Goal: Information Seeking & Learning: Learn about a topic

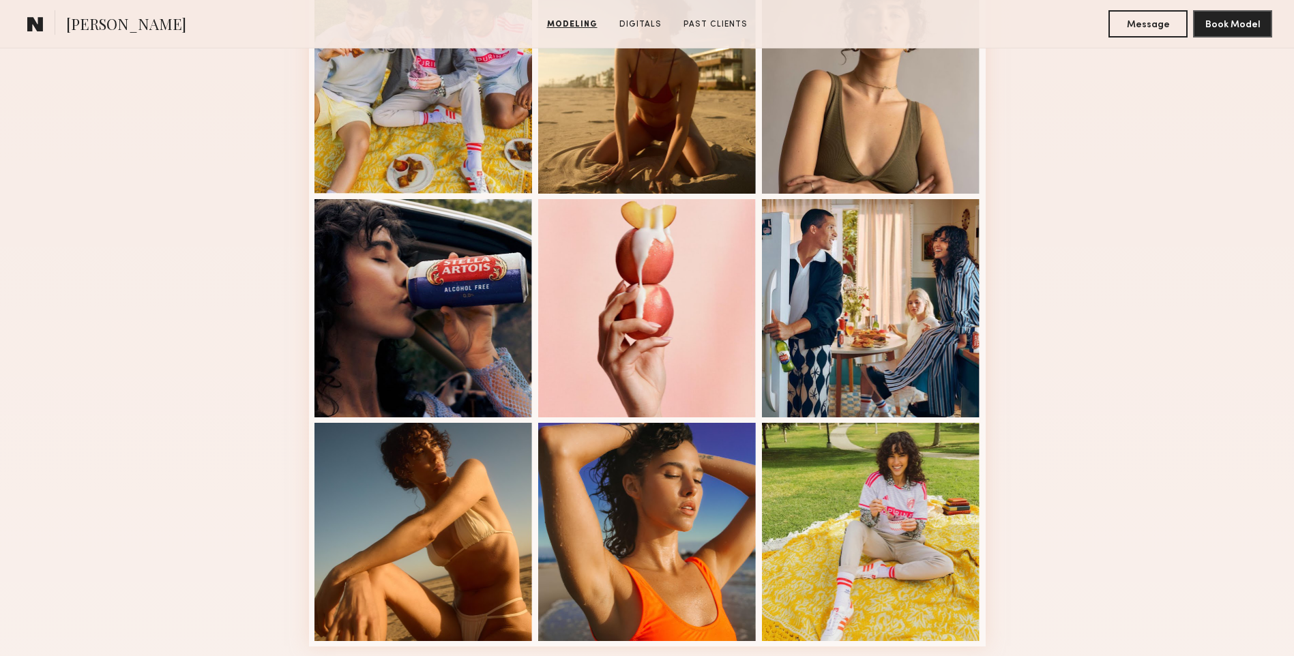
scroll to position [819, 0]
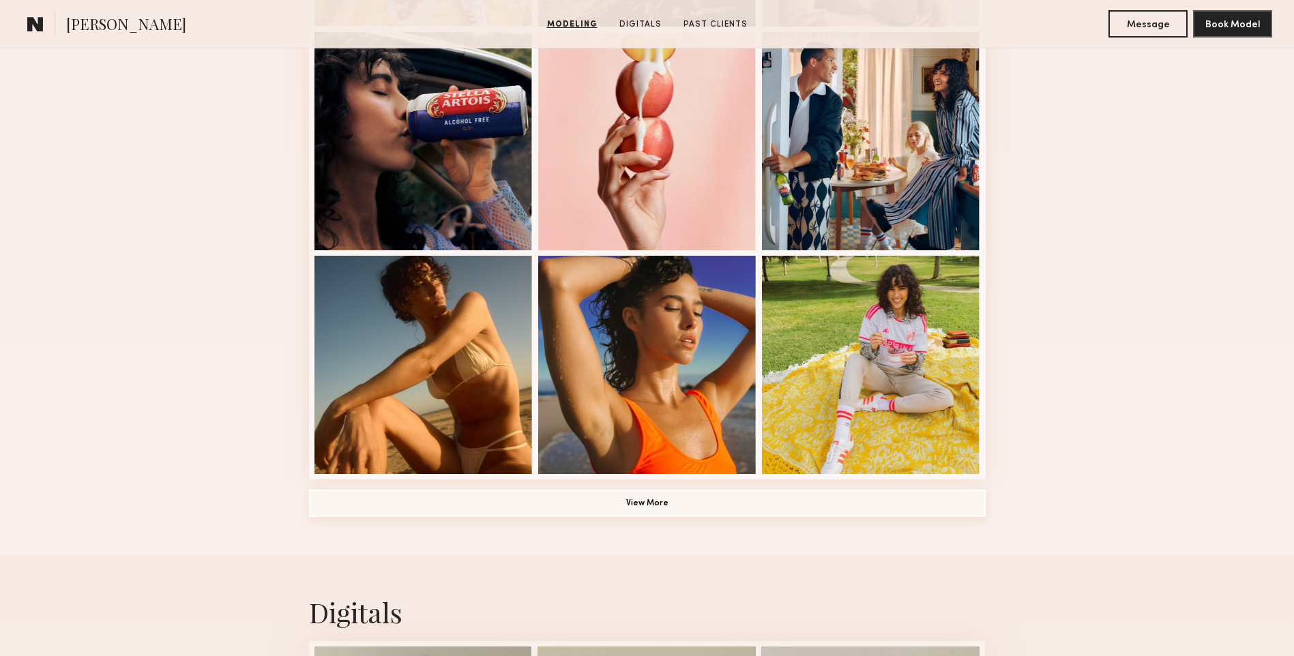
click at [665, 513] on button "View More" at bounding box center [647, 503] width 677 height 27
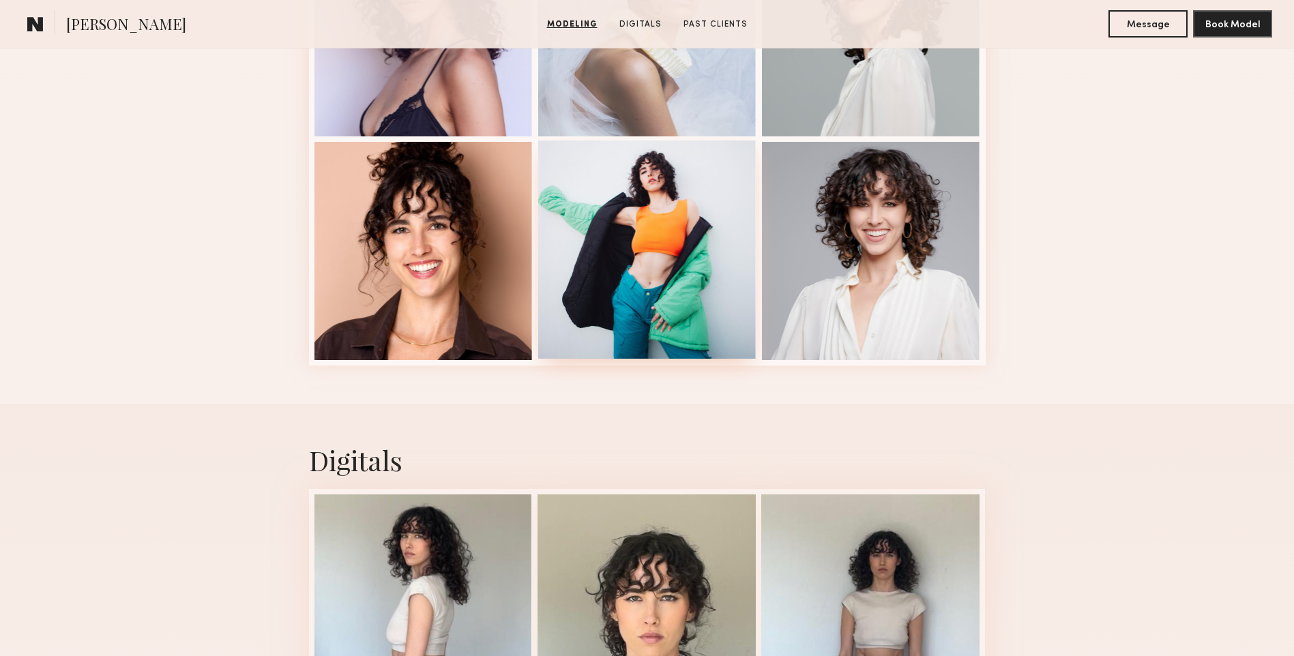
scroll to position [2047, 0]
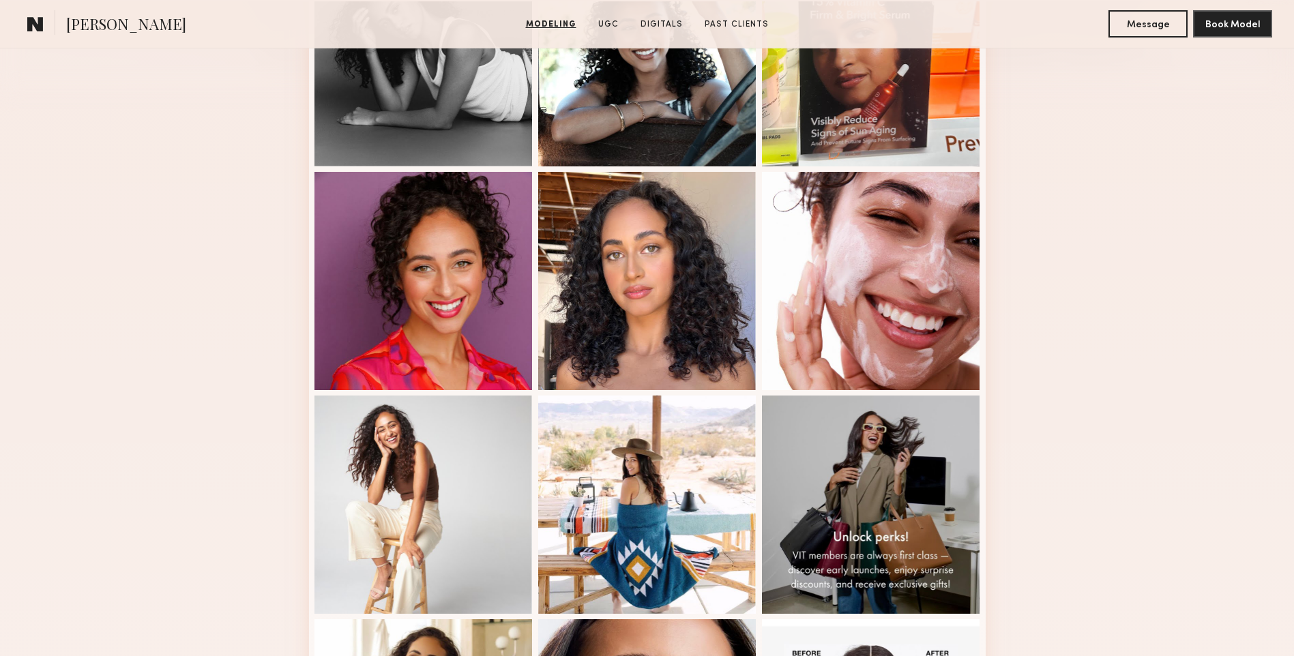
scroll to position [819, 0]
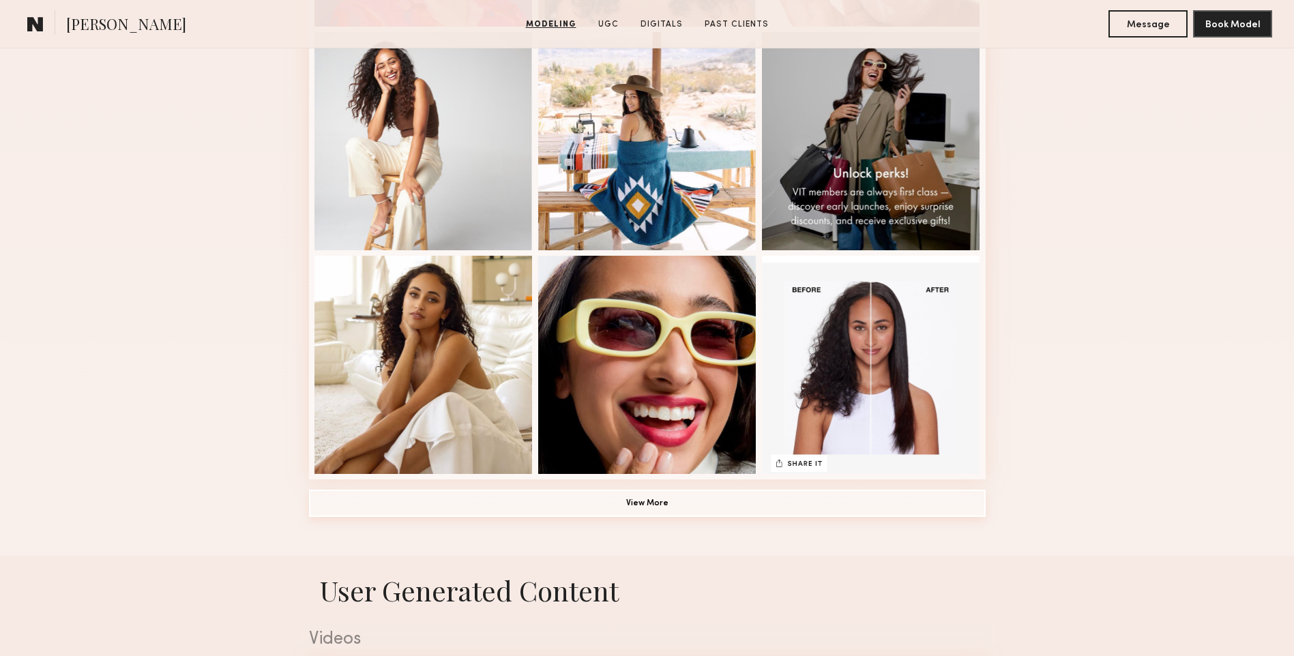
click at [617, 508] on button "View More" at bounding box center [647, 503] width 677 height 27
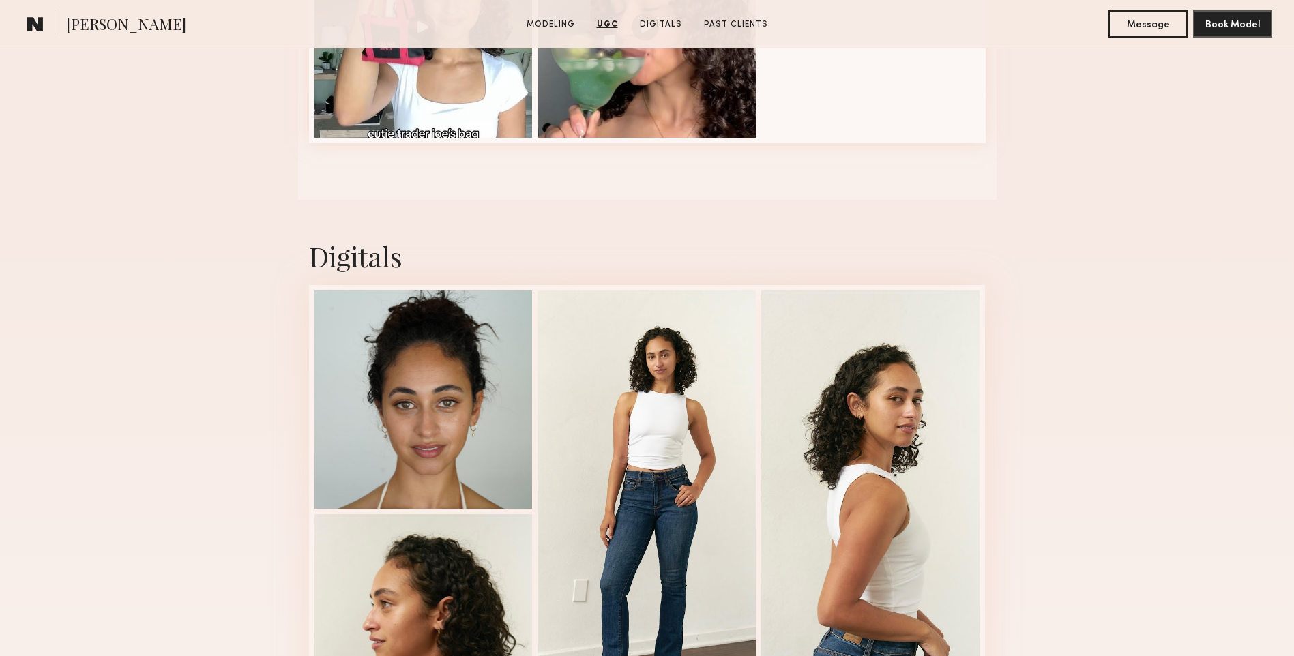
scroll to position [2592, 0]
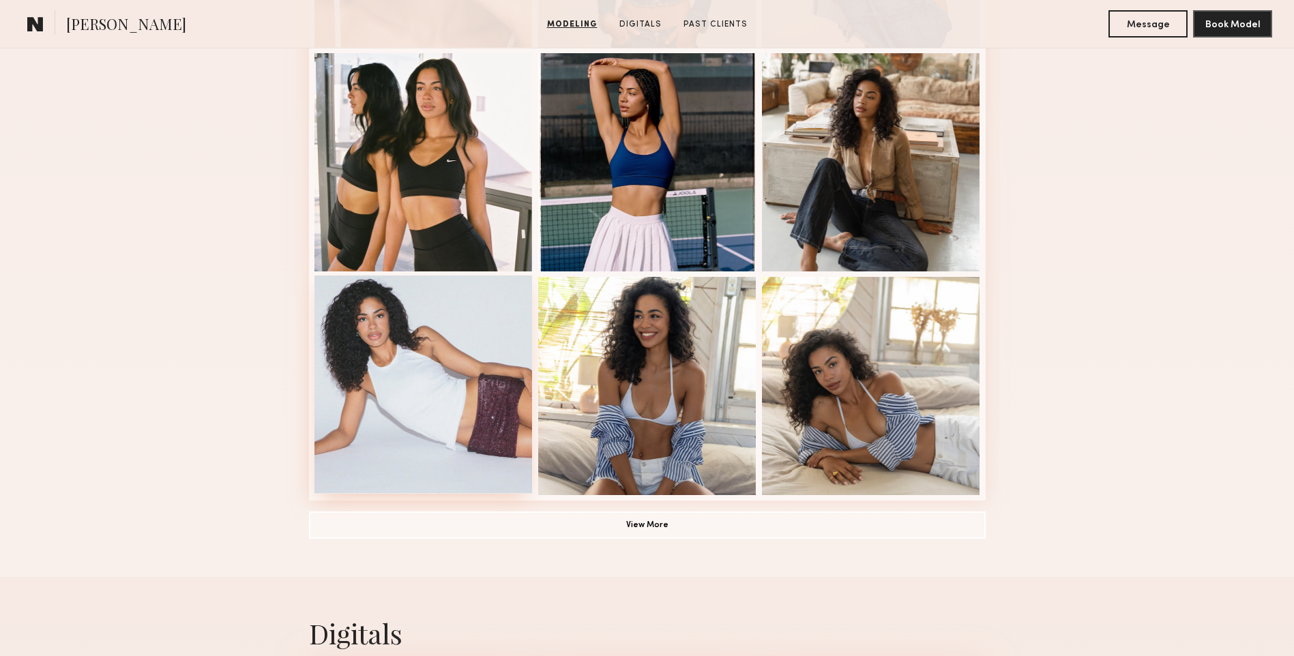
scroll to position [819, 0]
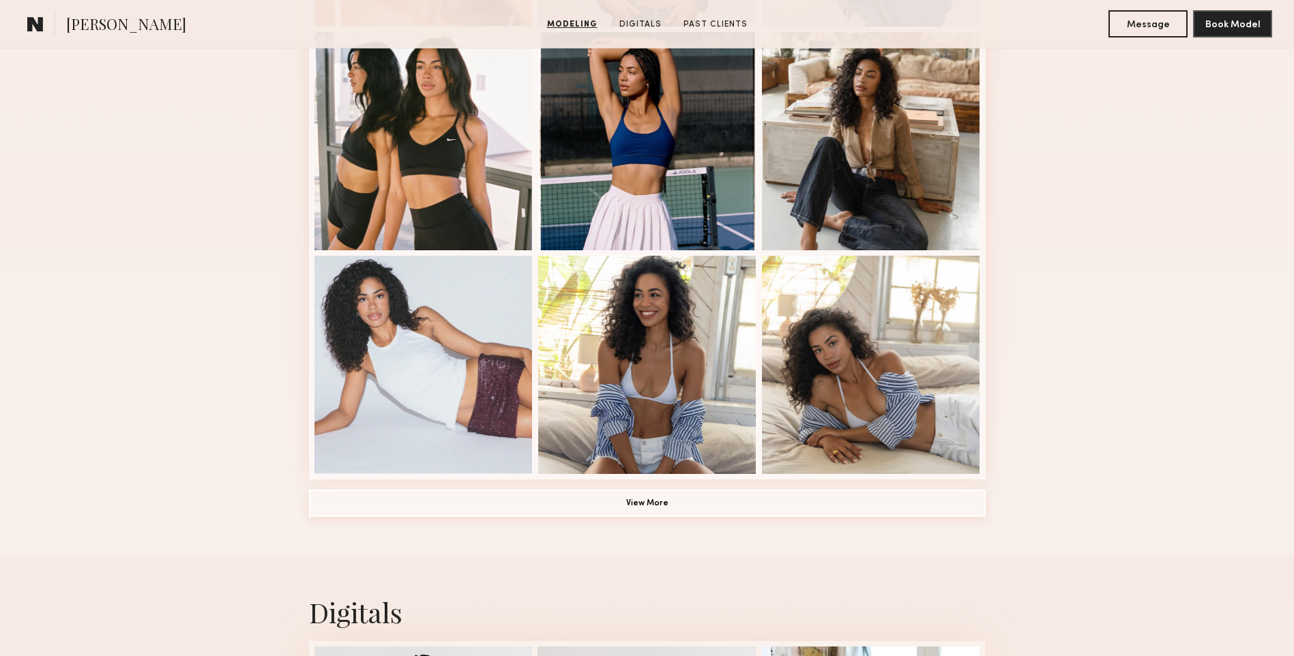
click at [641, 508] on button "View More" at bounding box center [647, 503] width 677 height 27
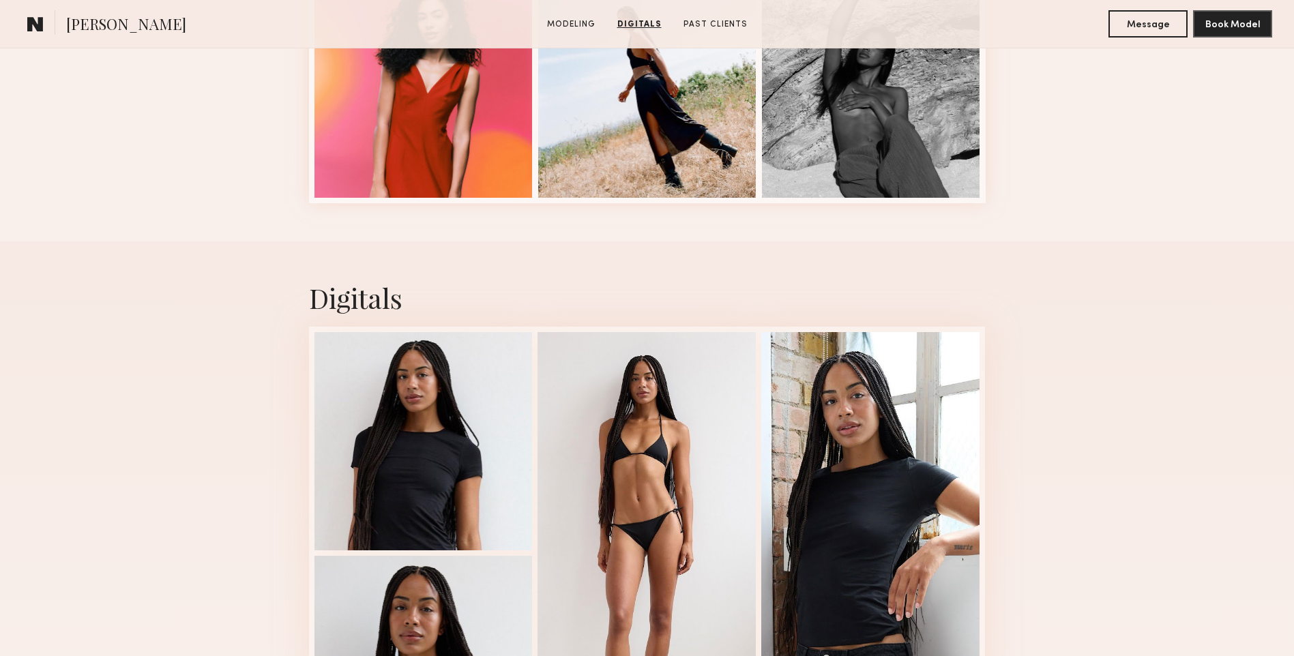
scroll to position [1978, 0]
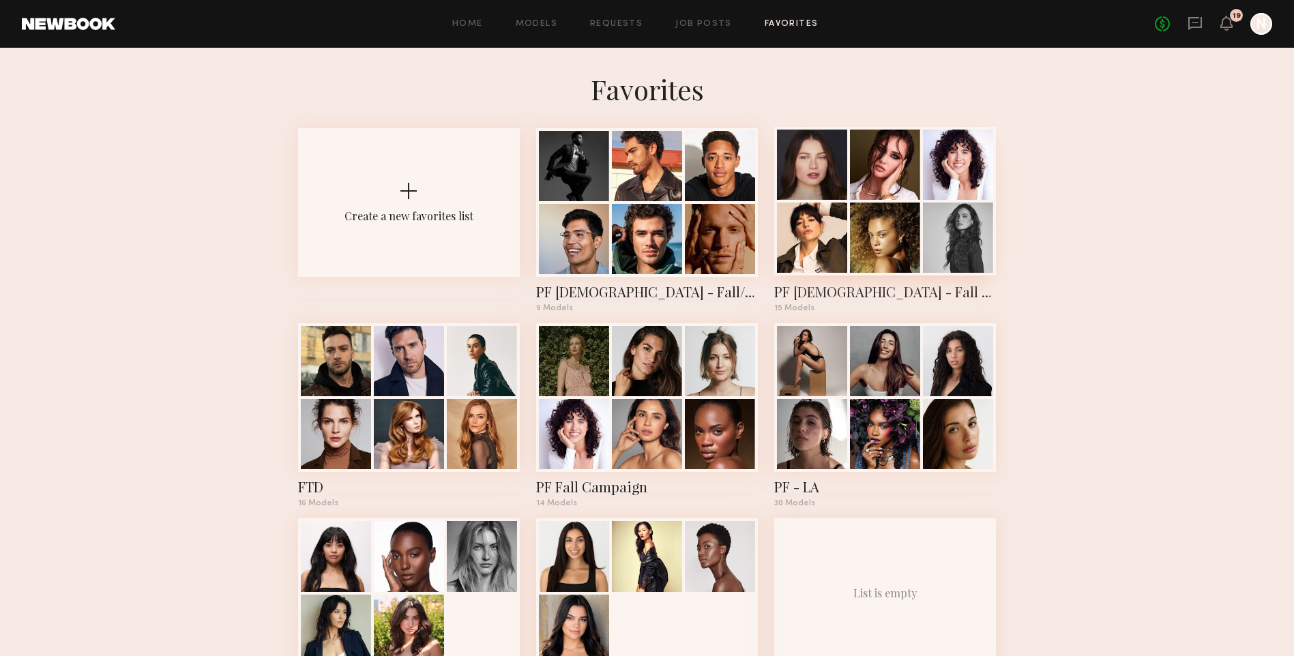
click at [935, 246] on div at bounding box center [958, 238] width 70 height 70
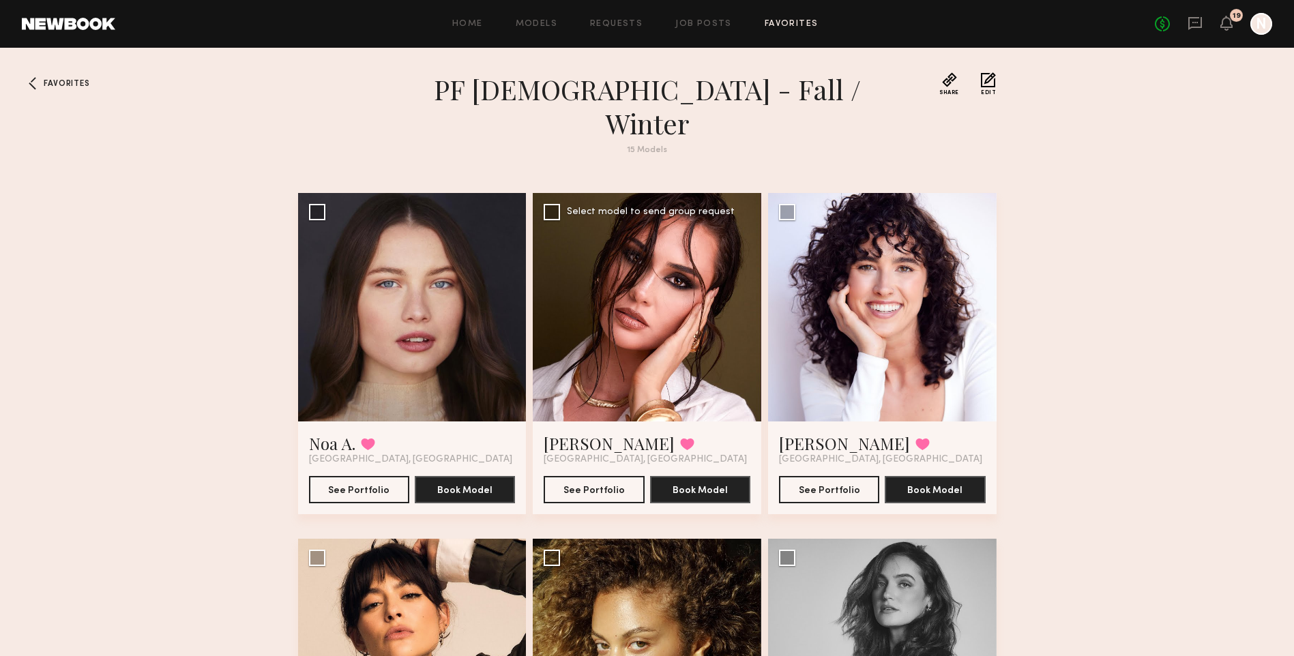
click at [626, 334] on div at bounding box center [647, 307] width 229 height 229
click at [630, 334] on div at bounding box center [647, 307] width 229 height 229
click at [611, 475] on button "See Portfolio" at bounding box center [594, 488] width 100 height 27
click at [69, 83] on span "Favorites" at bounding box center [67, 84] width 46 height 8
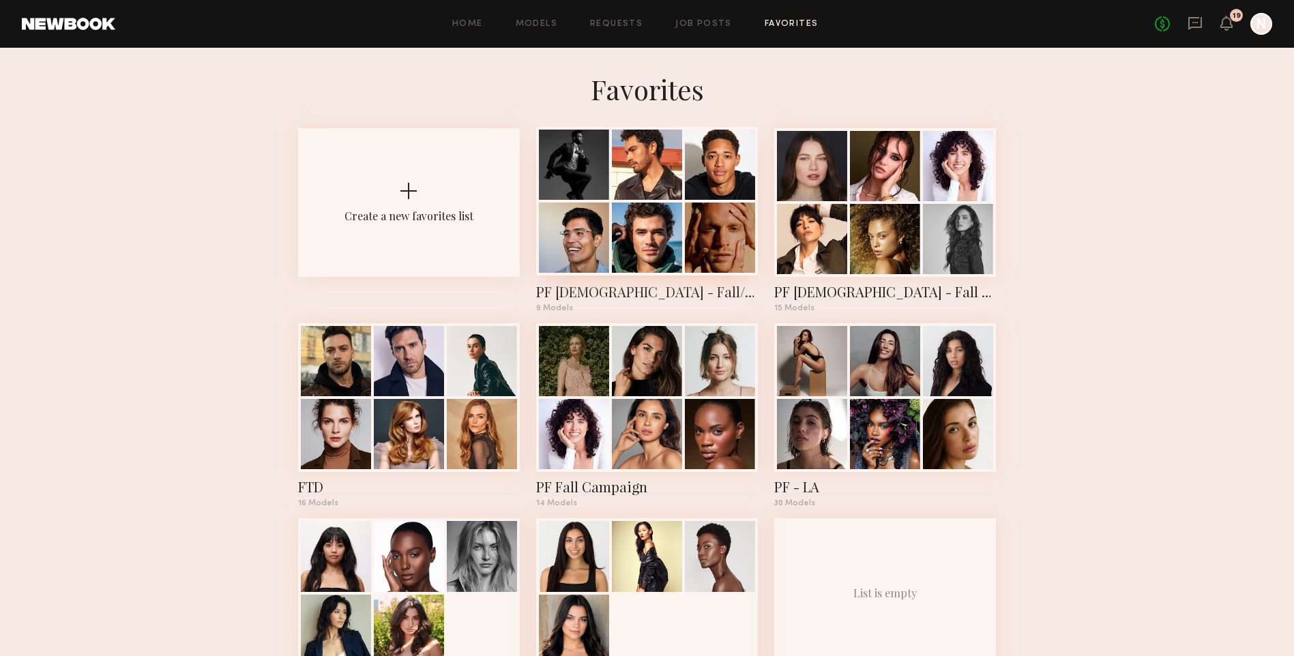
click at [627, 192] on div at bounding box center [647, 165] width 70 height 70
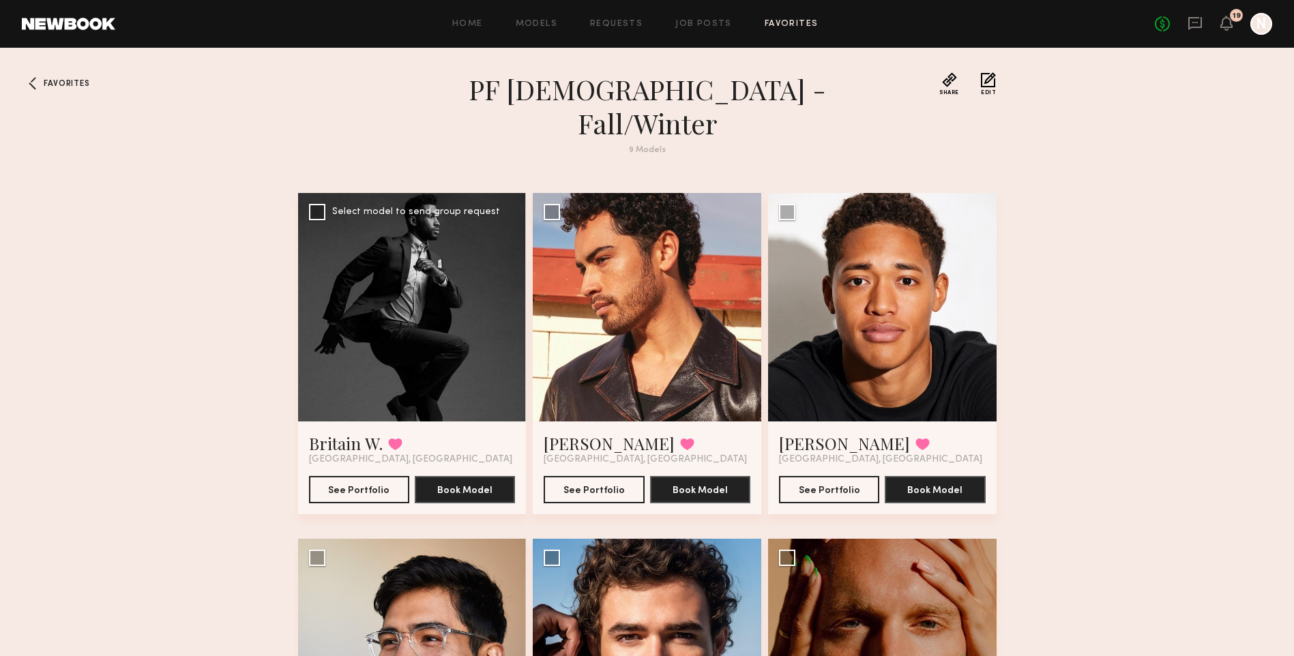
click at [350, 272] on div at bounding box center [412, 307] width 229 height 229
click at [386, 317] on div at bounding box center [412, 307] width 229 height 229
click at [377, 475] on button "See Portfolio" at bounding box center [359, 488] width 100 height 27
click at [44, 84] on span "Favorites" at bounding box center [67, 84] width 46 height 8
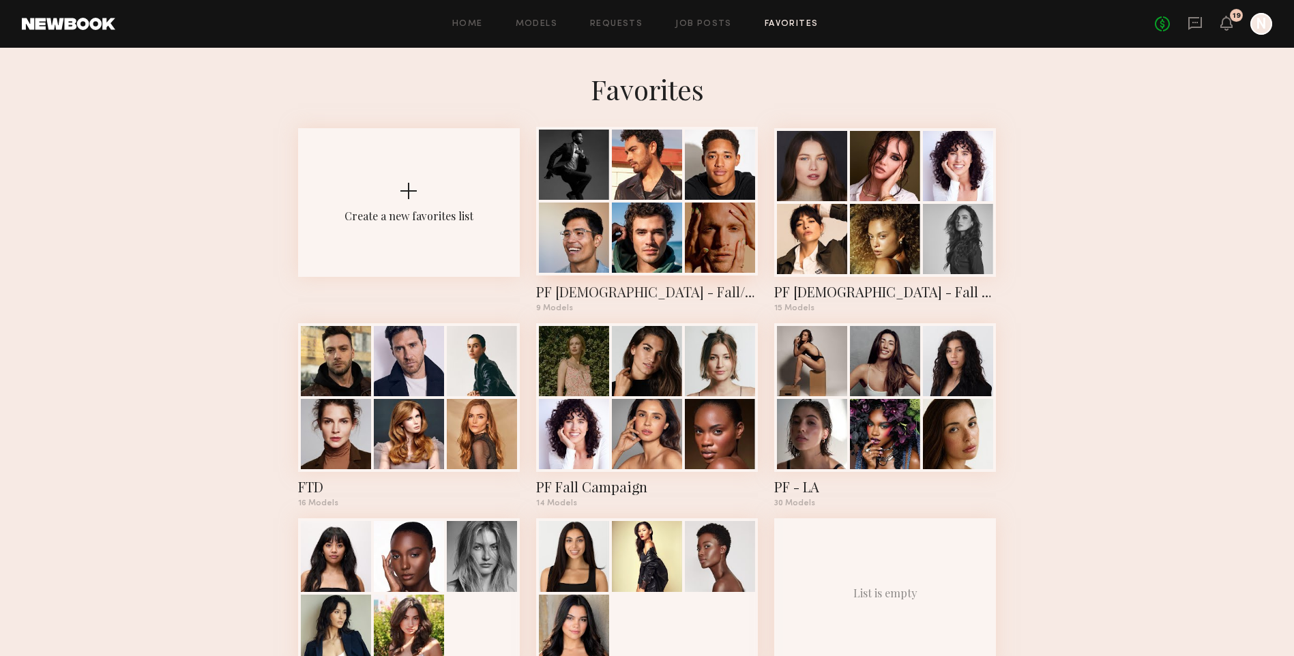
click at [639, 230] on div at bounding box center [647, 238] width 70 height 70
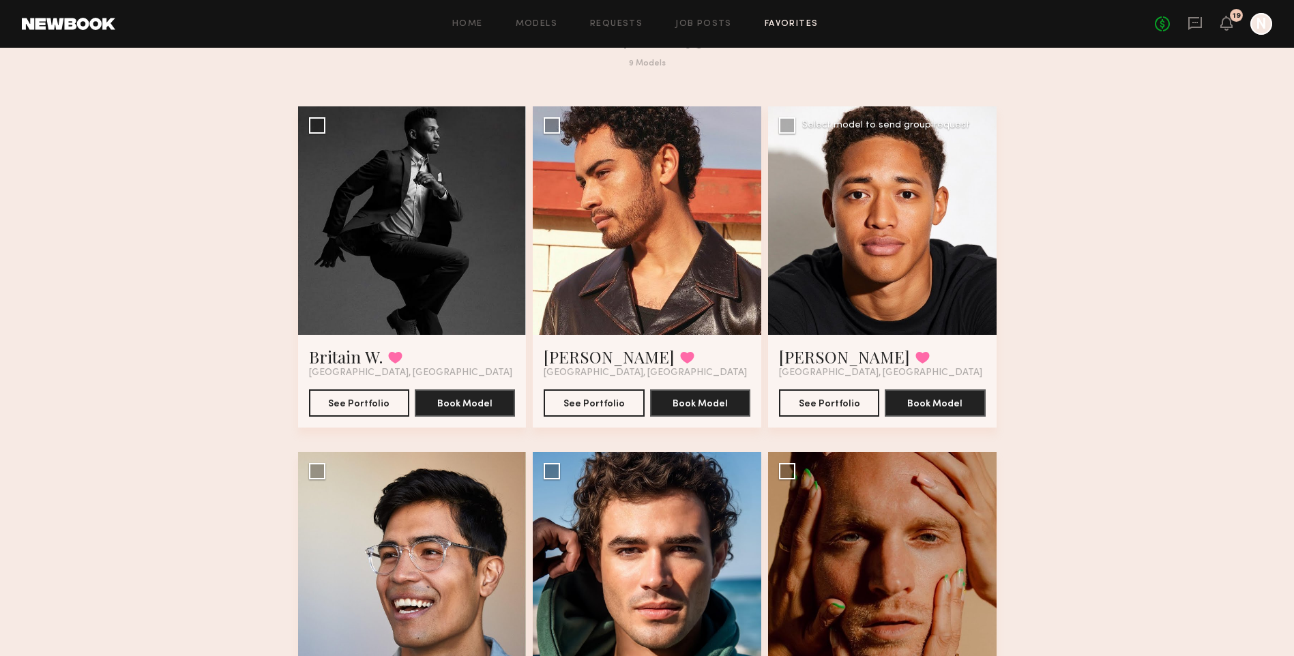
scroll to position [68, 0]
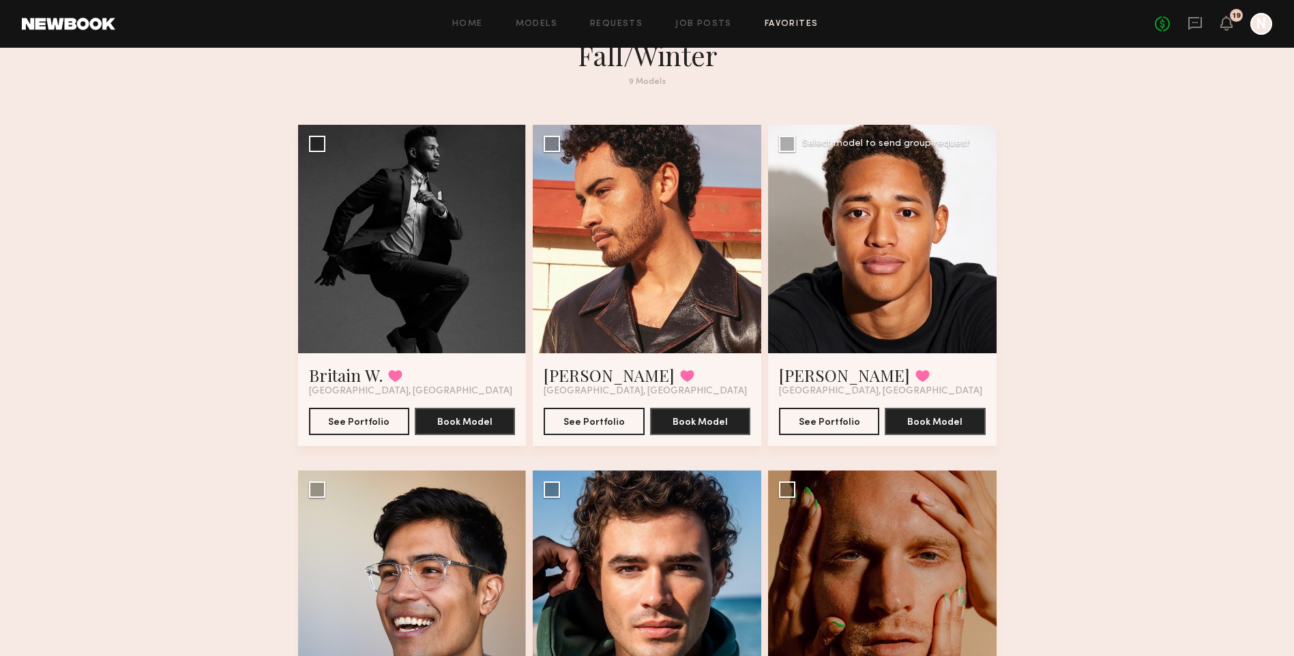
click at [920, 201] on div at bounding box center [882, 239] width 229 height 229
click at [868, 284] on div at bounding box center [882, 239] width 229 height 229
click at [817, 407] on button "See Portfolio" at bounding box center [829, 420] width 100 height 27
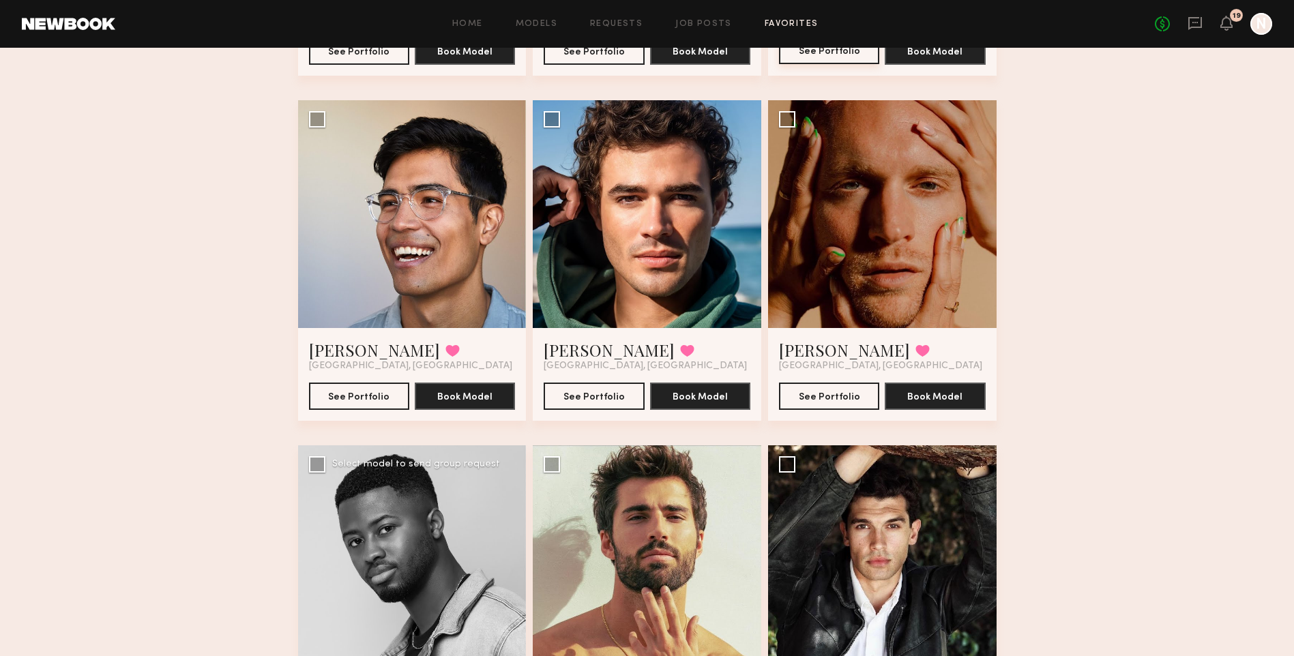
scroll to position [563, 0]
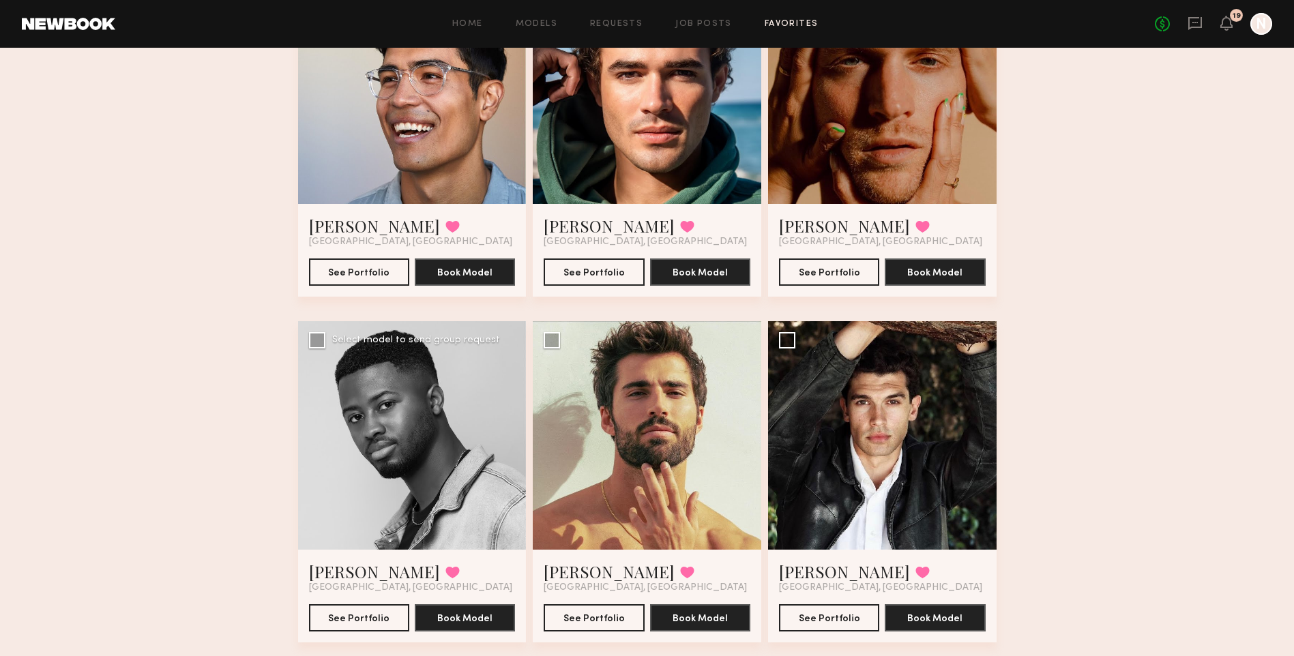
click at [396, 424] on div at bounding box center [412, 435] width 229 height 229
click at [372, 604] on button "See Portfolio" at bounding box center [359, 617] width 100 height 27
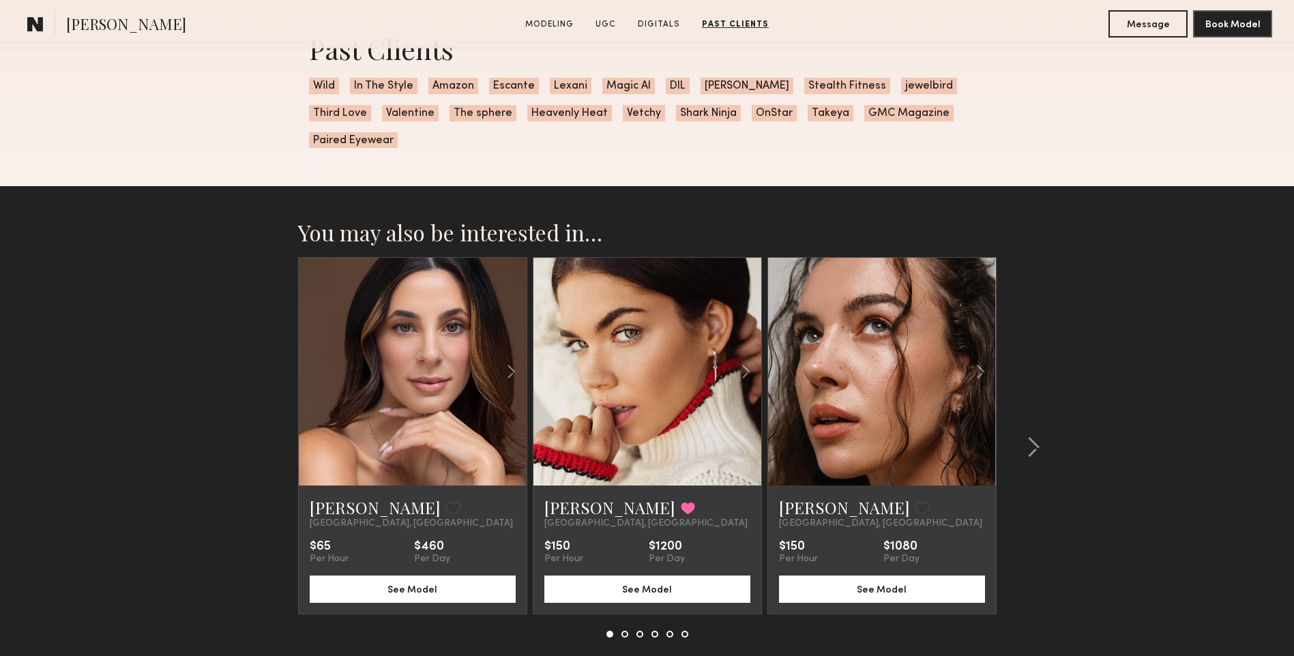
scroll to position [3455, 0]
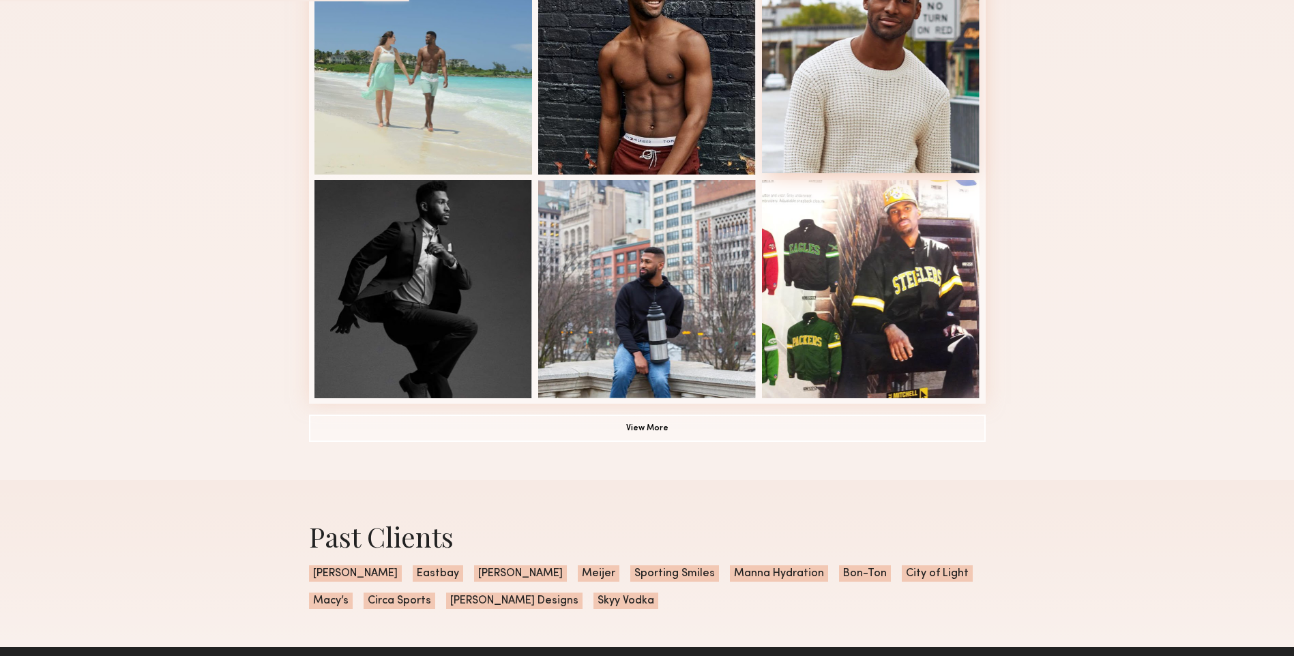
scroll to position [903, 0]
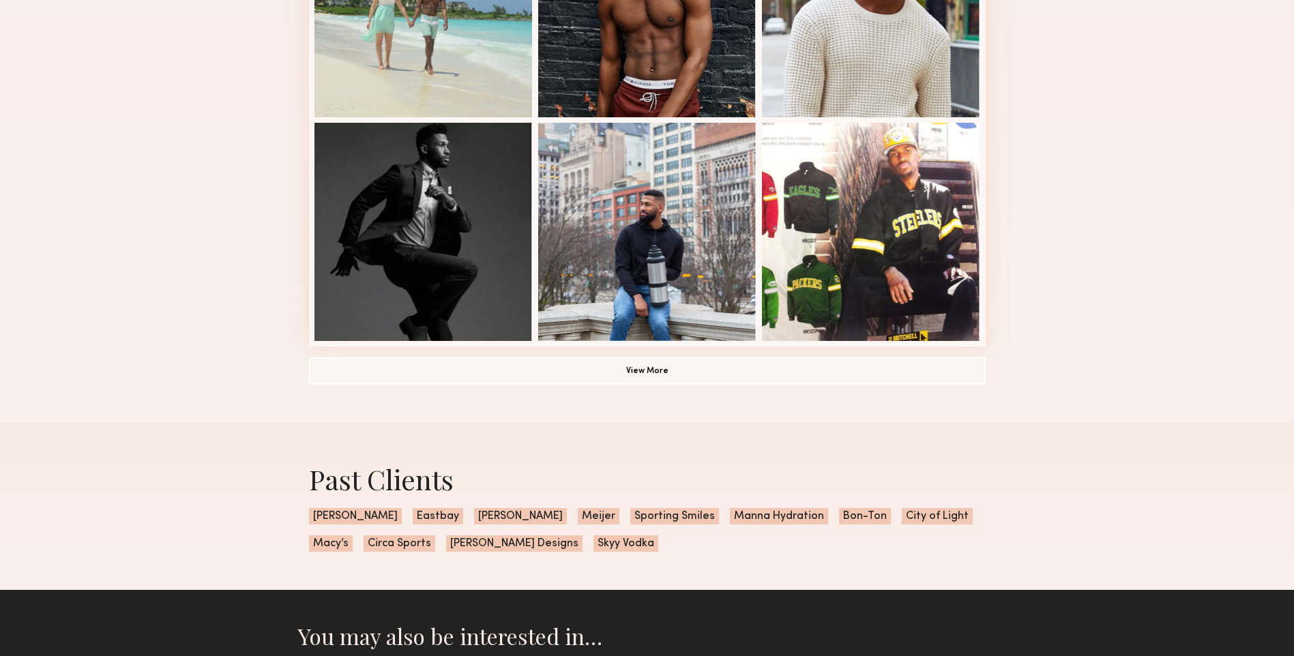
click at [757, 384] on button "View More" at bounding box center [647, 370] width 677 height 27
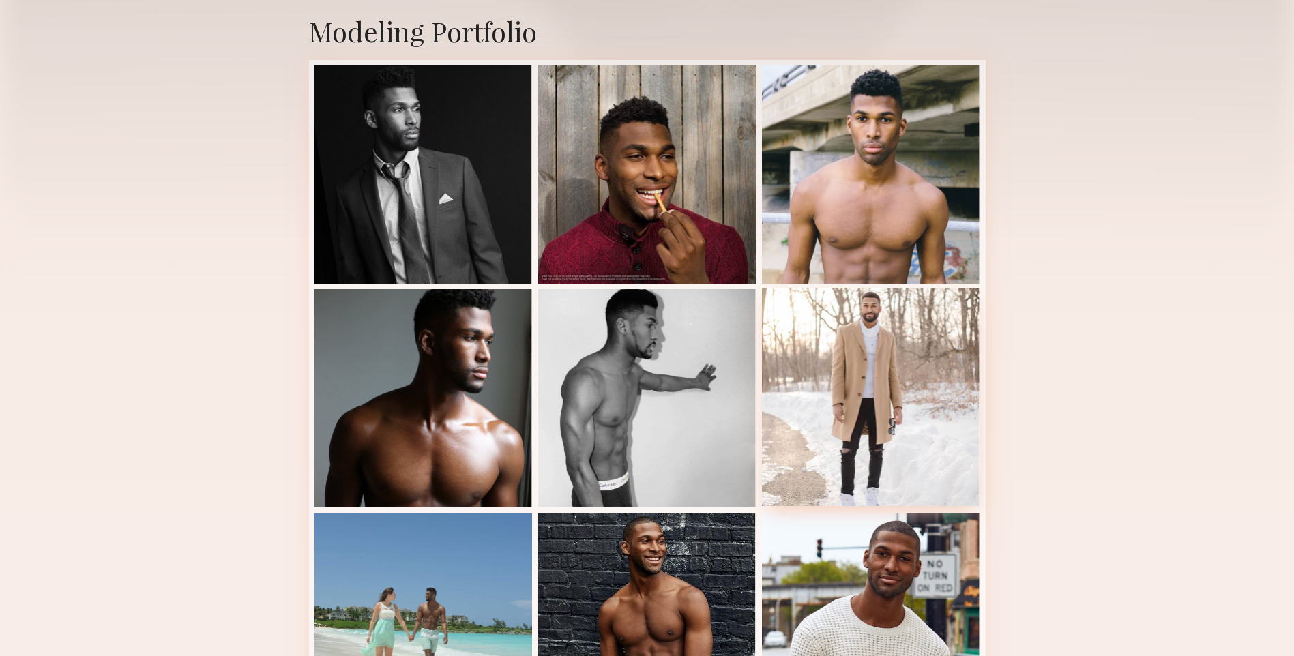
scroll to position [0, 0]
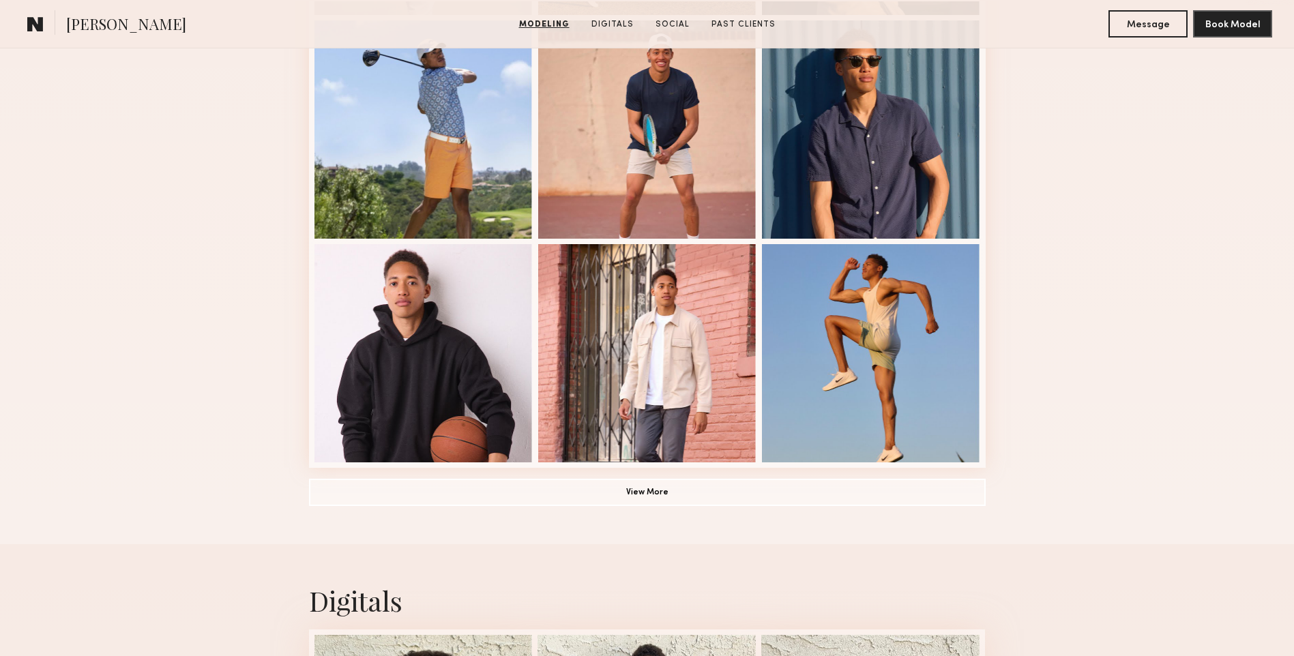
scroll to position [1023, 0]
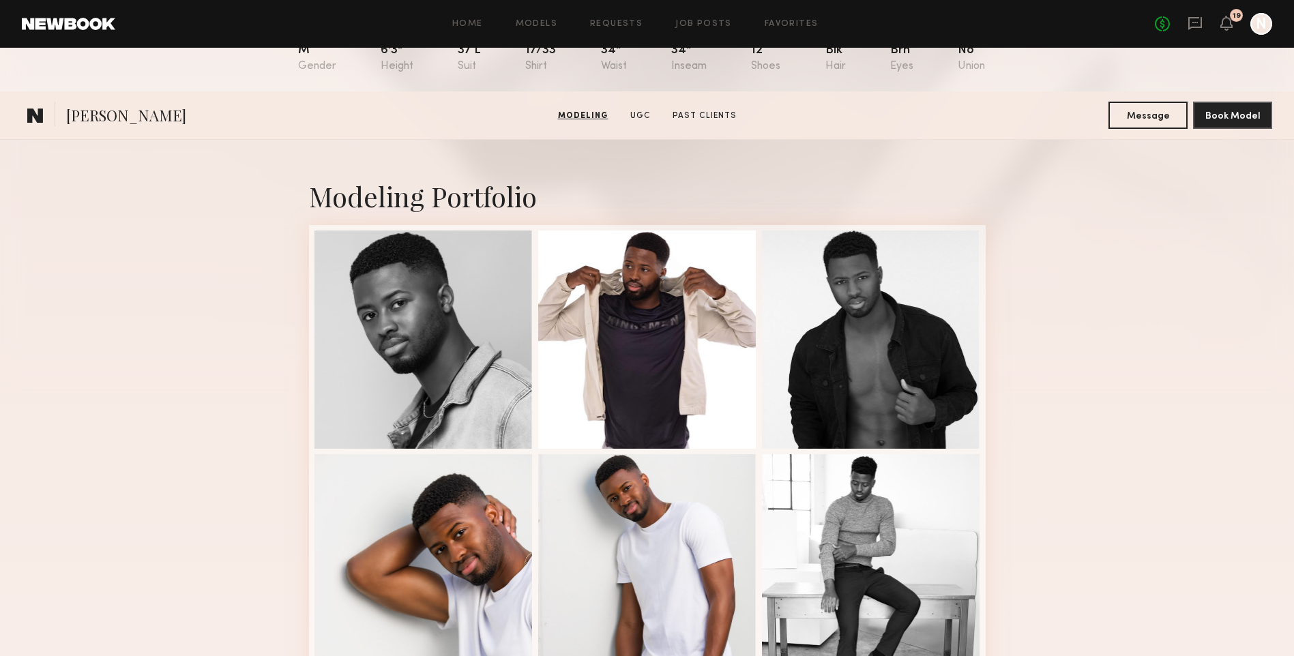
scroll to position [136, 0]
